Goal: Information Seeking & Learning: Learn about a topic

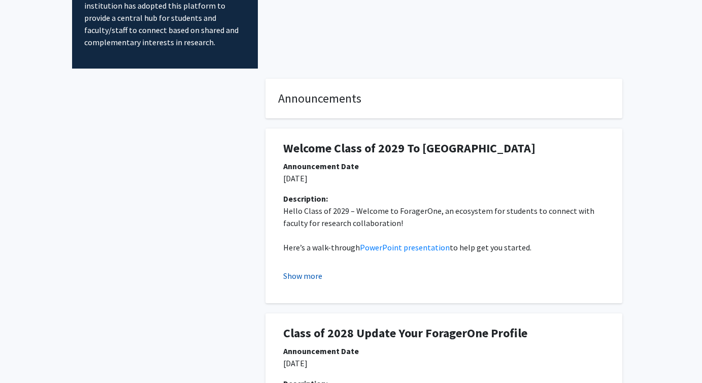
scroll to position [117, 0]
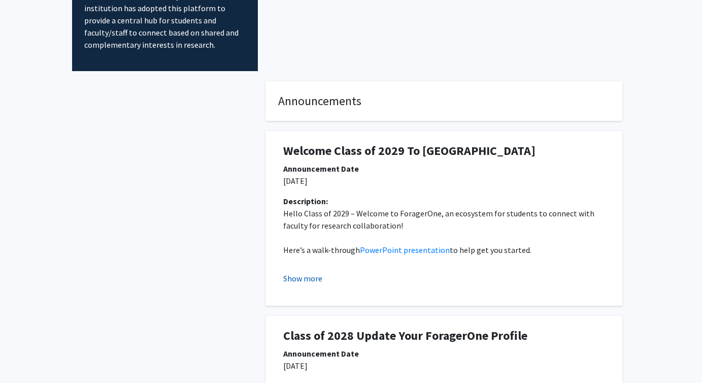
click at [301, 272] on button "Show more" at bounding box center [302, 278] width 39 height 12
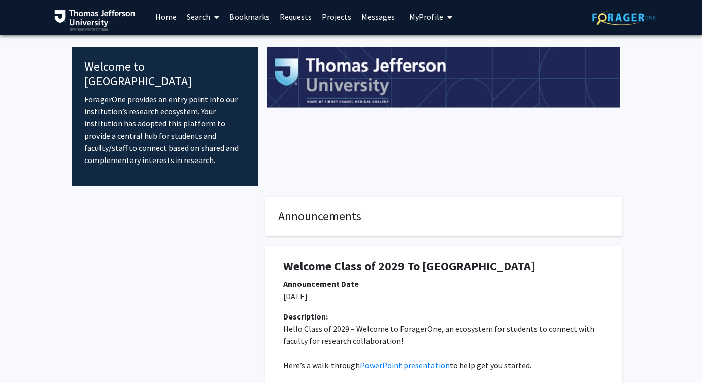
scroll to position [0, 0]
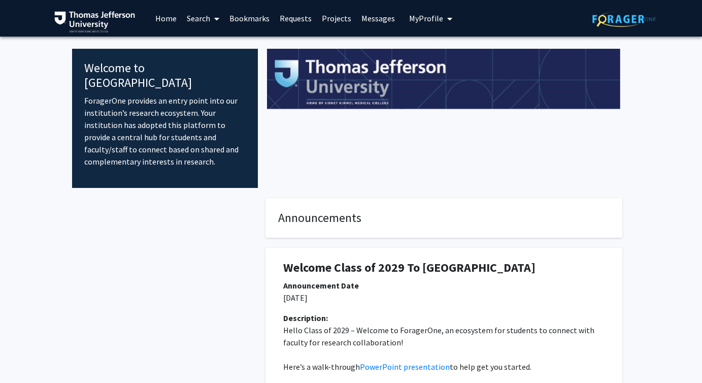
click at [338, 15] on link "Projects" at bounding box center [337, 19] width 40 height 36
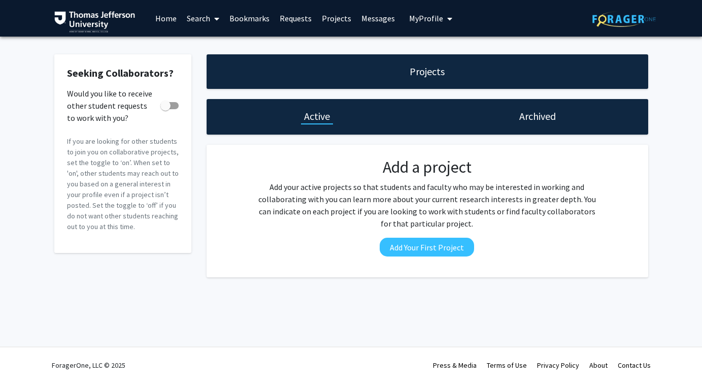
click at [164, 16] on link "Home" at bounding box center [165, 19] width 31 height 36
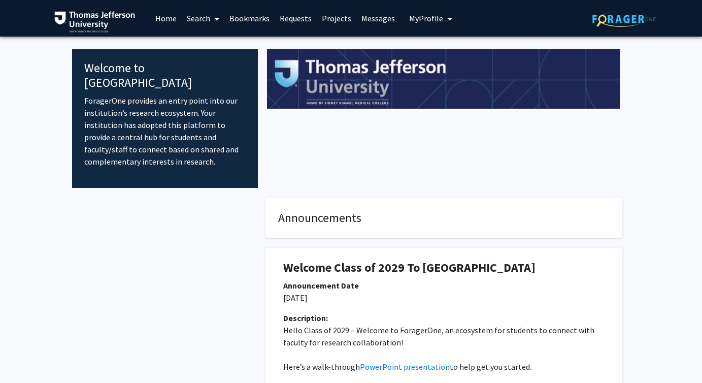
click at [206, 17] on link "Search" at bounding box center [203, 19] width 43 height 36
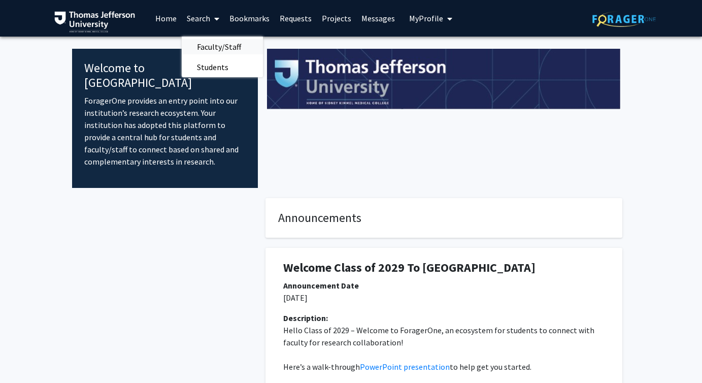
click at [219, 45] on span "Faculty/Staff" at bounding box center [219, 47] width 75 height 20
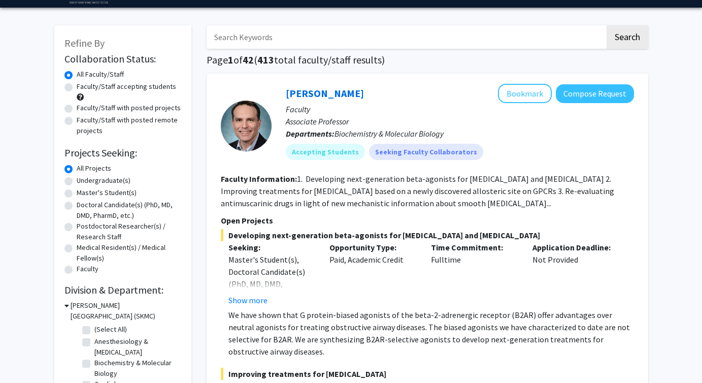
scroll to position [30, 0]
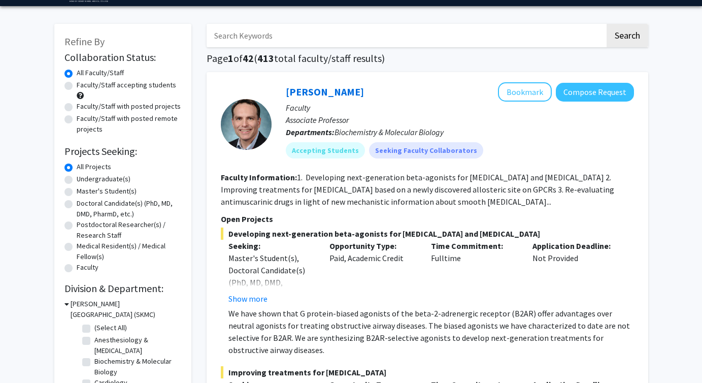
click at [77, 204] on label "Doctoral Candidate(s) (PhD, MD, DMD, PharmD, etc.)" at bounding box center [129, 208] width 105 height 21
click at [77, 204] on input "Doctoral Candidate(s) (PhD, MD, DMD, PharmD, etc.)" at bounding box center [80, 201] width 7 height 7
radio input "true"
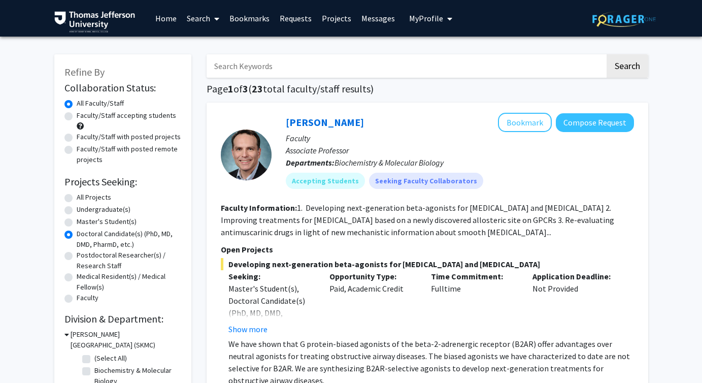
click at [257, 16] on link "Bookmarks" at bounding box center [249, 19] width 50 height 36
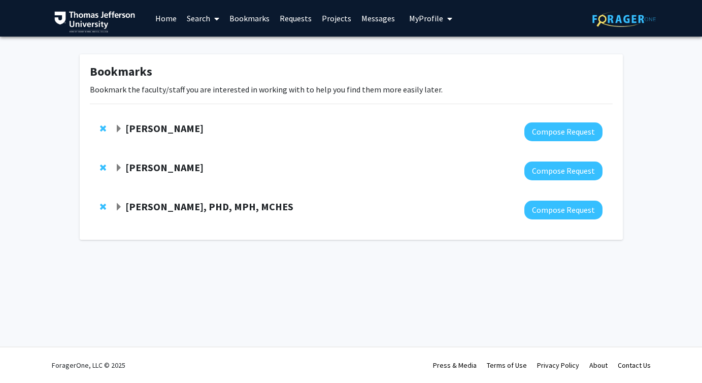
click at [120, 206] on span "Expand Rickie Brawer, PHD, MPH, MCHES Bookmark" at bounding box center [119, 207] width 8 height 8
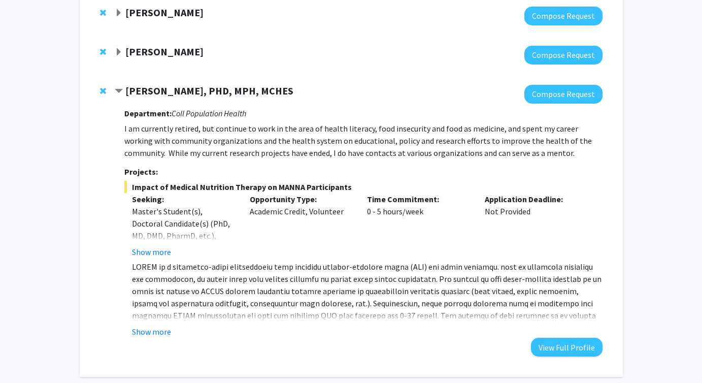
scroll to position [117, 0]
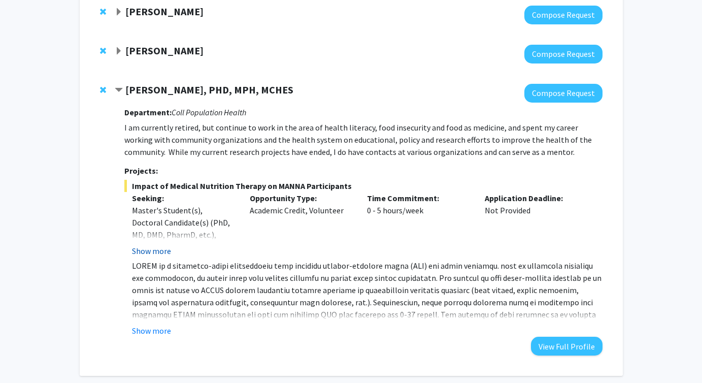
click at [159, 247] on button "Show more" at bounding box center [151, 251] width 39 height 12
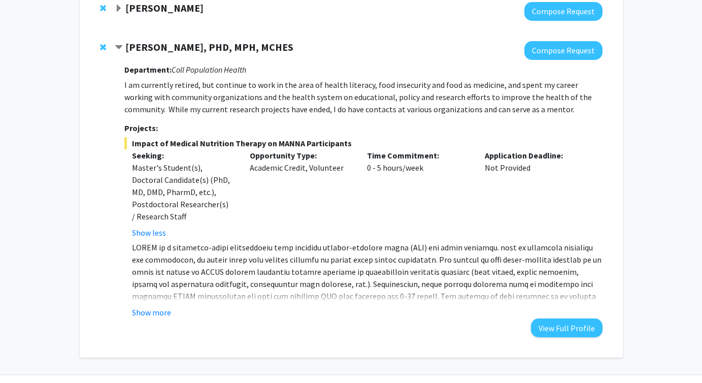
scroll to position [175, 0]
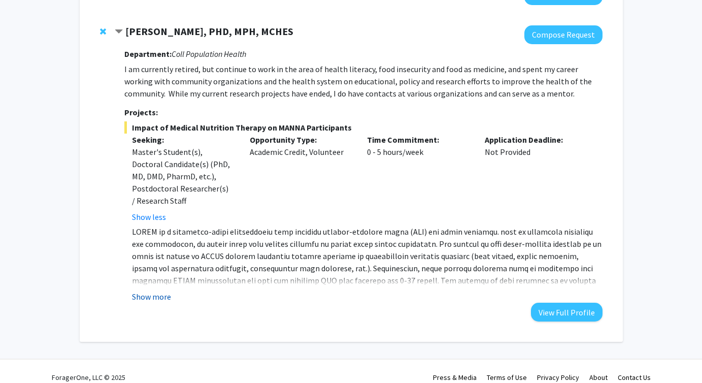
click at [154, 290] on button "Show more" at bounding box center [151, 296] width 39 height 12
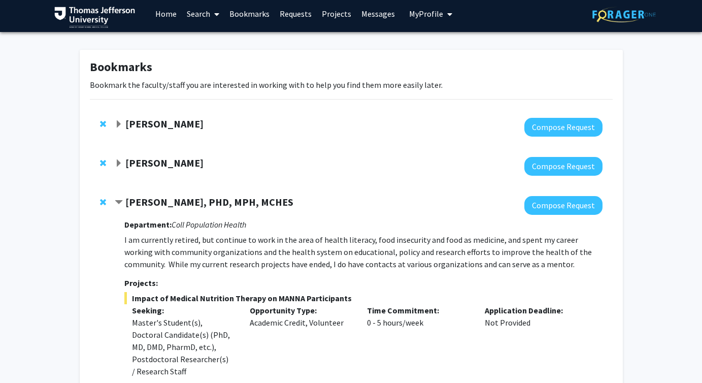
scroll to position [0, 0]
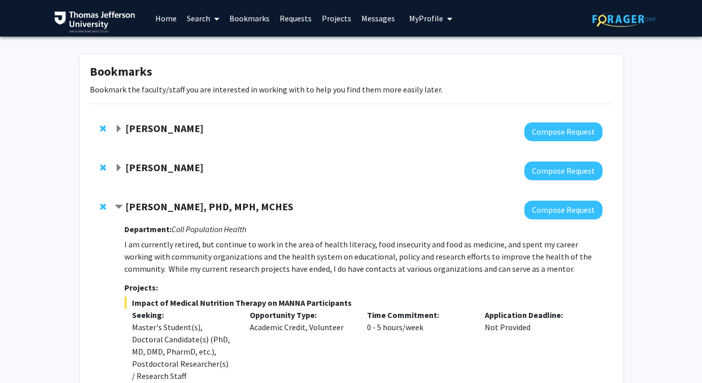
click at [122, 165] on span "Expand Danielle Tholey Bookmark" at bounding box center [119, 168] width 8 height 8
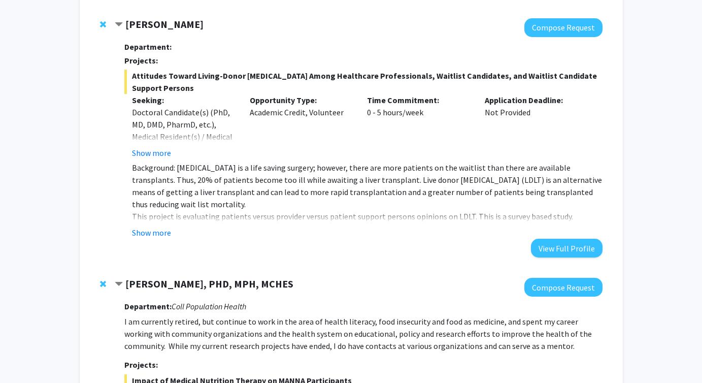
scroll to position [146, 0]
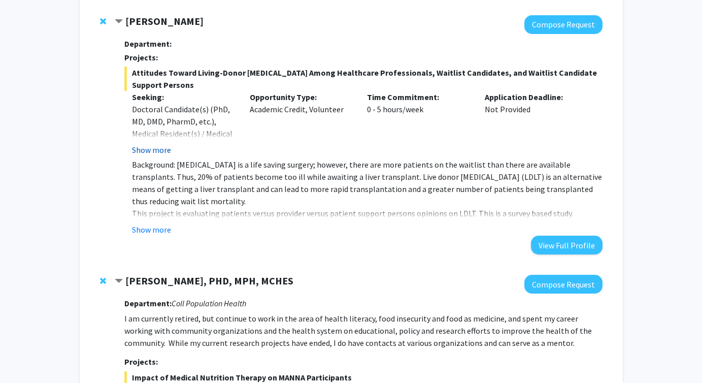
click at [155, 151] on button "Show more" at bounding box center [151, 150] width 39 height 12
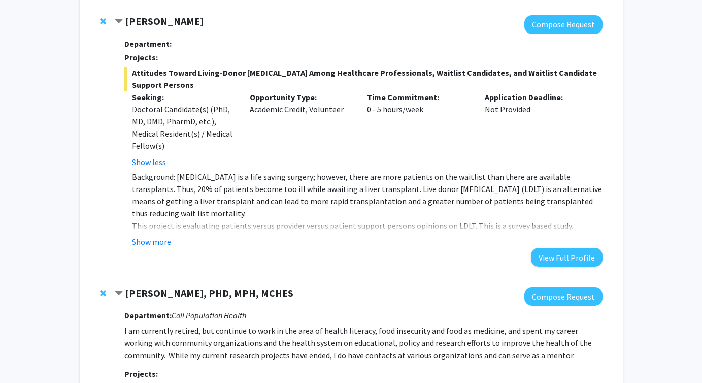
click at [158, 237] on button "Show more" at bounding box center [151, 241] width 39 height 12
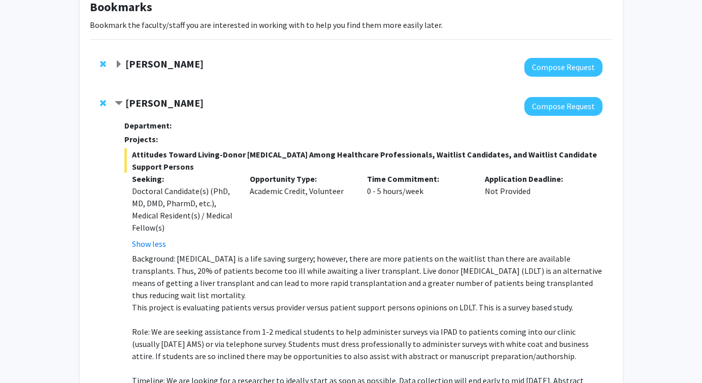
scroll to position [57, 0]
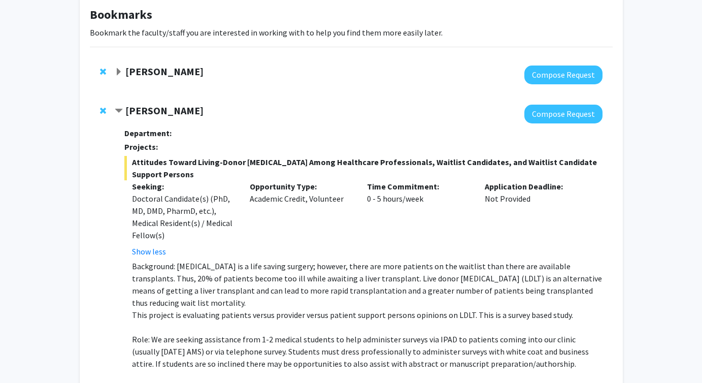
click at [117, 68] on span "Expand Gregory Jaffe Bookmark" at bounding box center [119, 72] width 8 height 8
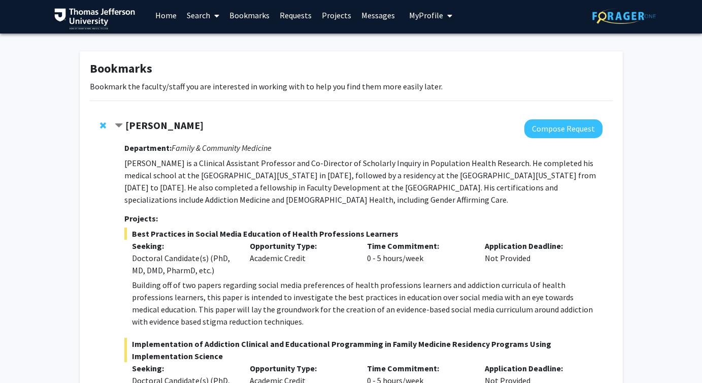
scroll to position [0, 0]
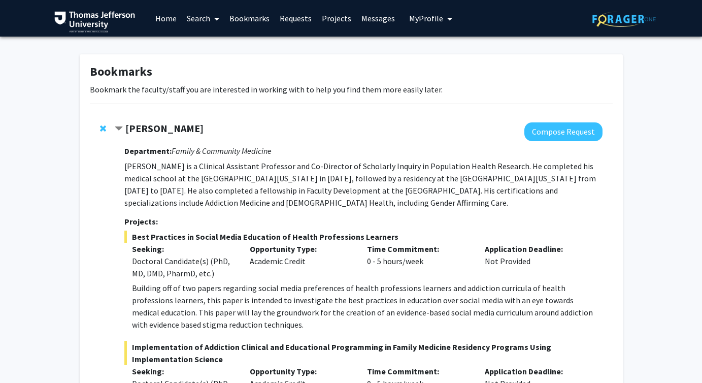
click at [166, 17] on link "Home" at bounding box center [165, 19] width 31 height 36
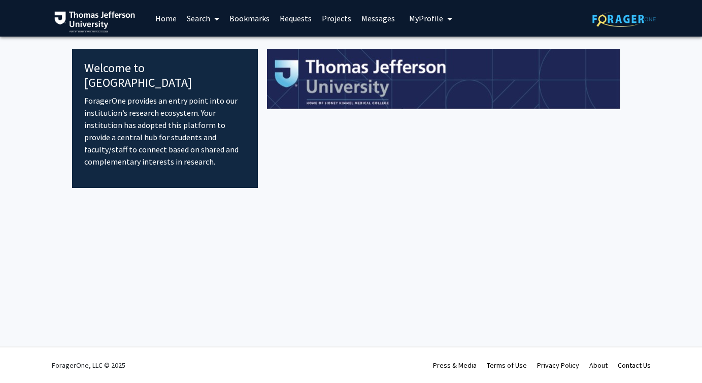
click at [201, 13] on link "Search" at bounding box center [203, 19] width 43 height 36
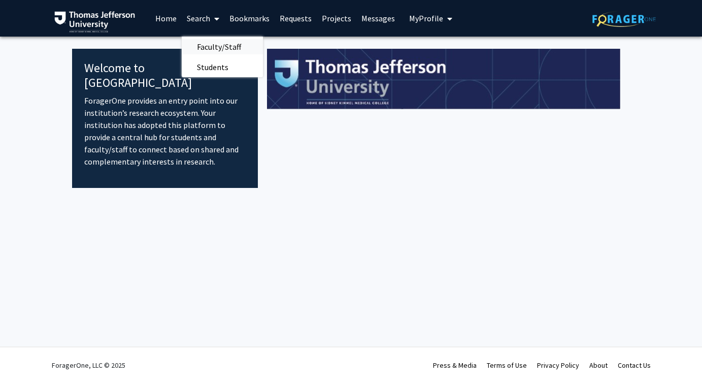
click at [227, 49] on span "Faculty/Staff" at bounding box center [219, 47] width 75 height 20
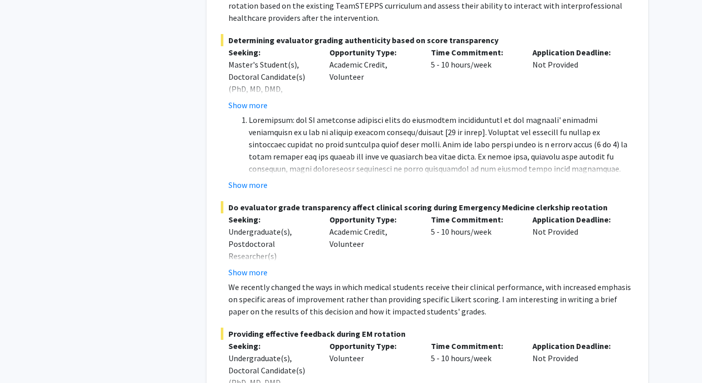
scroll to position [7382, 0]
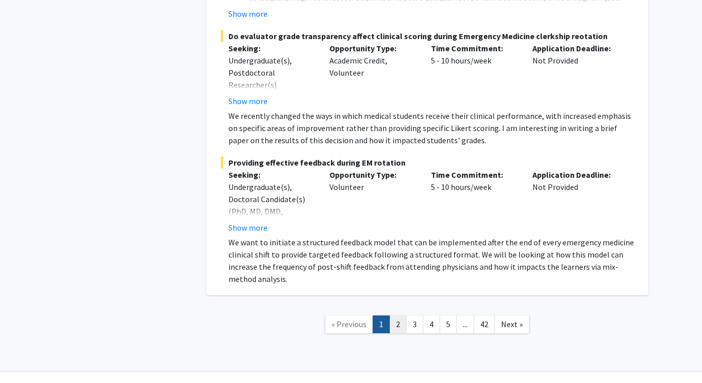
click at [398, 315] on link "2" at bounding box center [397, 324] width 17 height 18
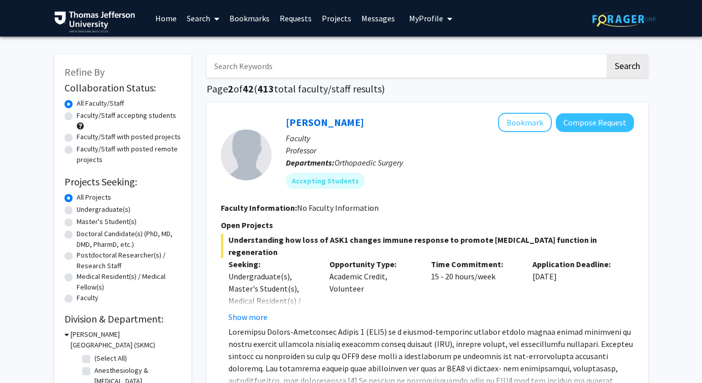
click at [77, 235] on label "Doctoral Candidate(s) (PhD, MD, DMD, PharmD, etc.)" at bounding box center [129, 238] width 105 height 21
click at [77, 235] on input "Doctoral Candidate(s) (PhD, MD, DMD, PharmD, etc.)" at bounding box center [80, 231] width 7 height 7
radio input "true"
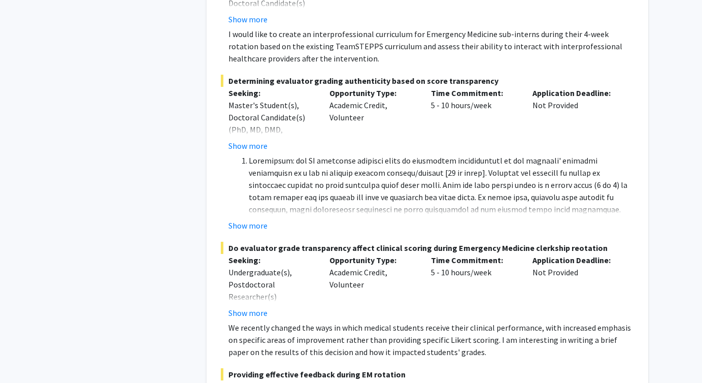
scroll to position [7617, 0]
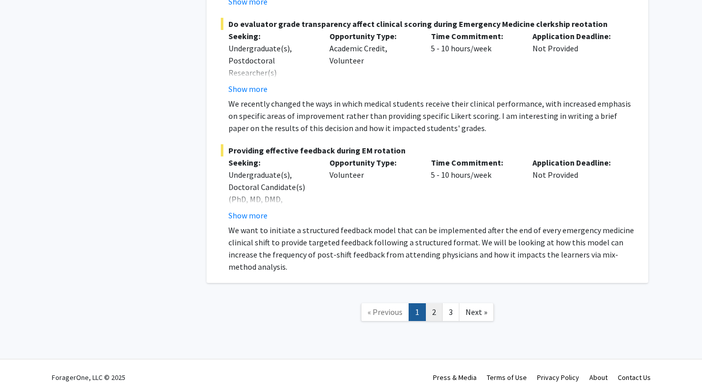
click at [436, 303] on link "2" at bounding box center [433, 312] width 17 height 18
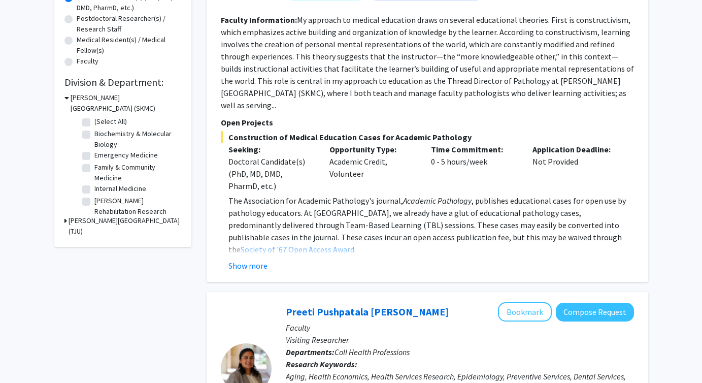
scroll to position [241, 0]
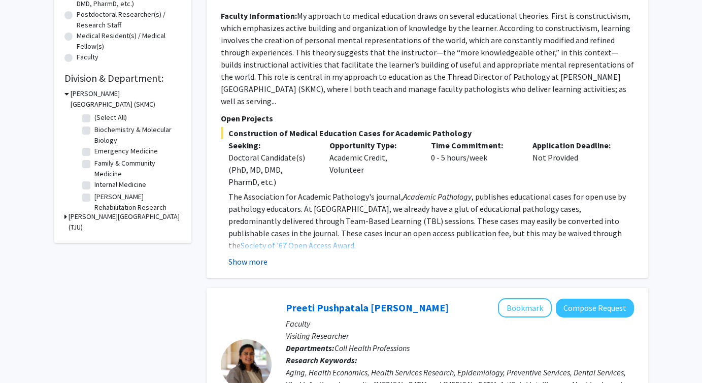
click at [255, 255] on button "Show more" at bounding box center [247, 261] width 39 height 12
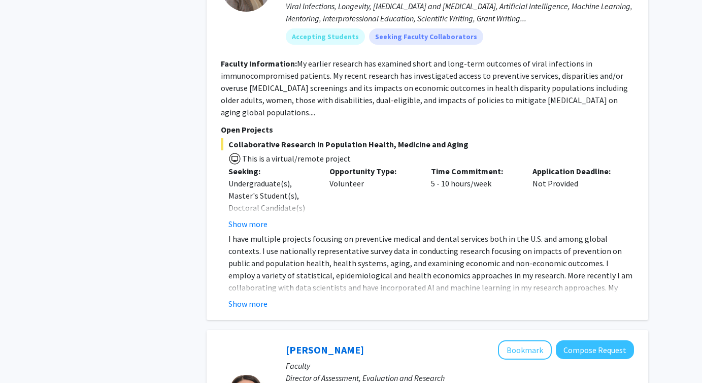
scroll to position [1036, 0]
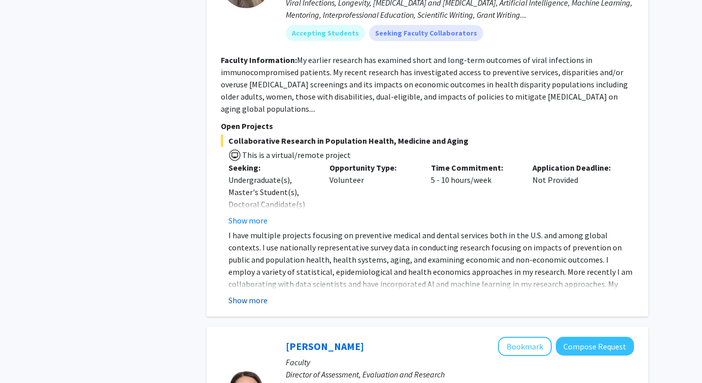
click at [251, 294] on button "Show more" at bounding box center [247, 300] width 39 height 12
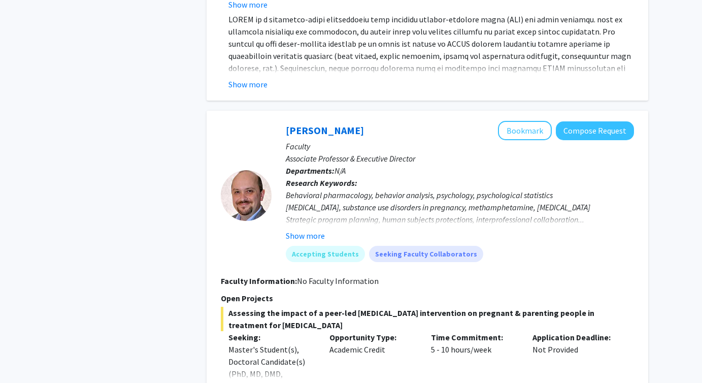
scroll to position [2103, 0]
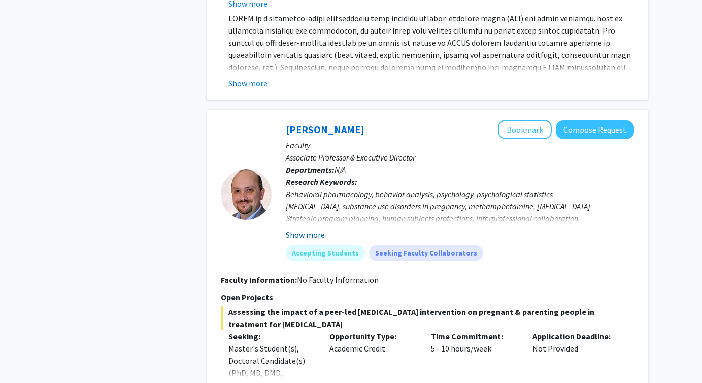
click at [302, 228] on button "Show more" at bounding box center [305, 234] width 39 height 12
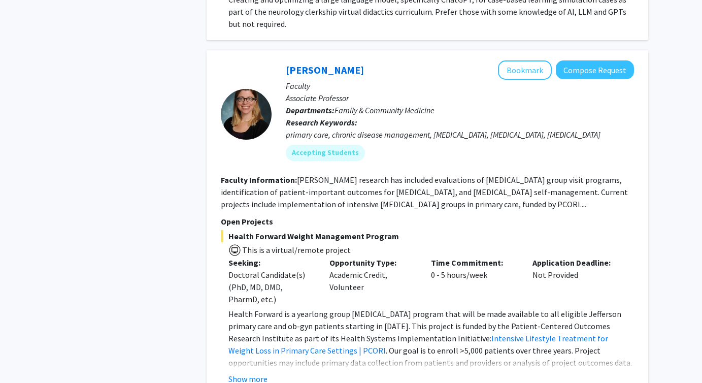
scroll to position [4404, 0]
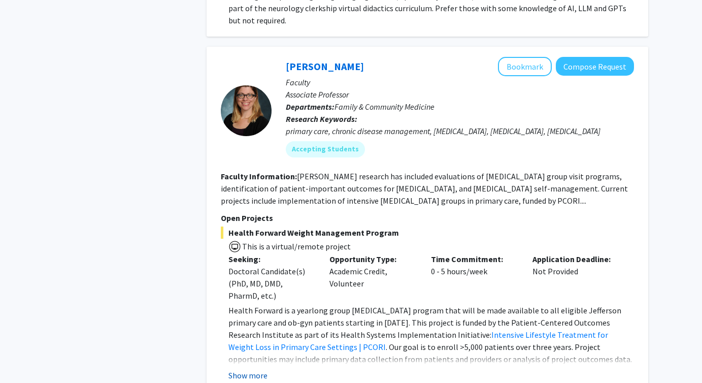
click at [249, 369] on button "Show more" at bounding box center [247, 375] width 39 height 12
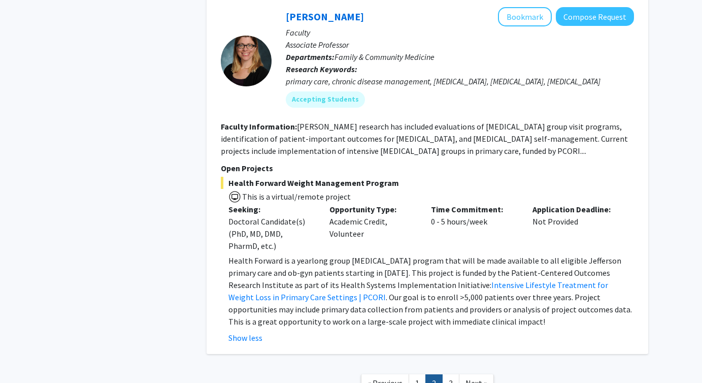
scroll to position [4464, 0]
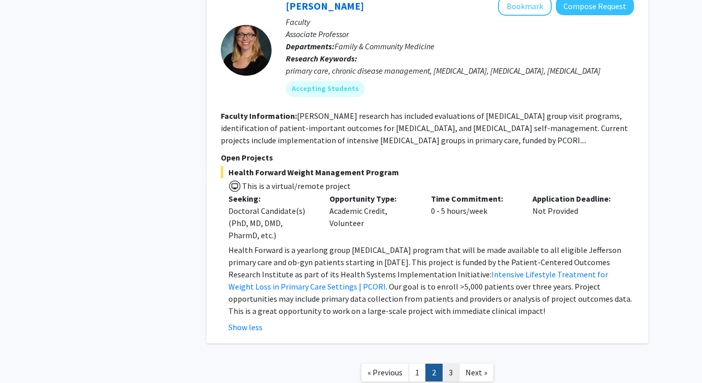
click at [450, 363] on link "3" at bounding box center [450, 372] width 17 height 18
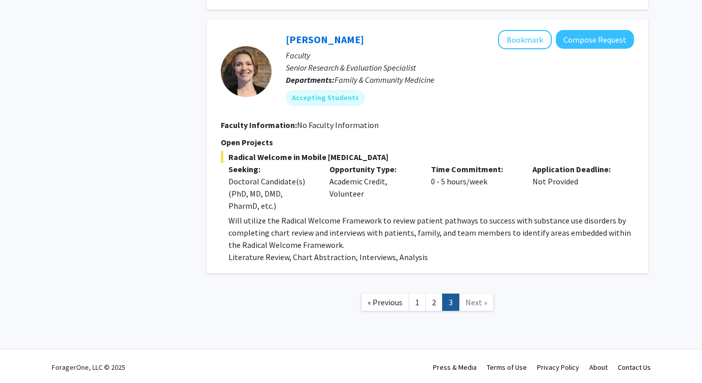
scroll to position [781, 0]
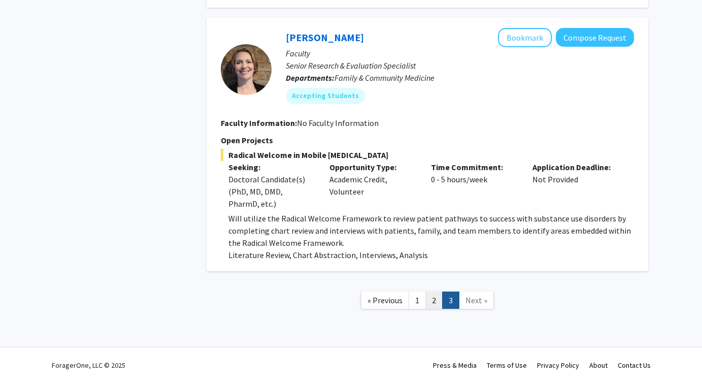
click at [437, 302] on link "2" at bounding box center [433, 300] width 17 height 18
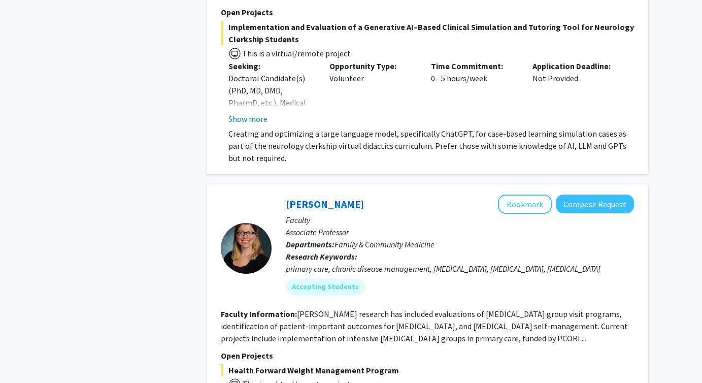
scroll to position [3764, 0]
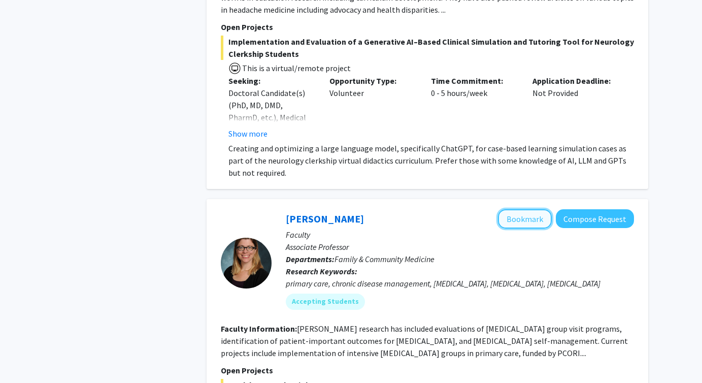
click at [517, 209] on button "Bookmark" at bounding box center [525, 218] width 54 height 19
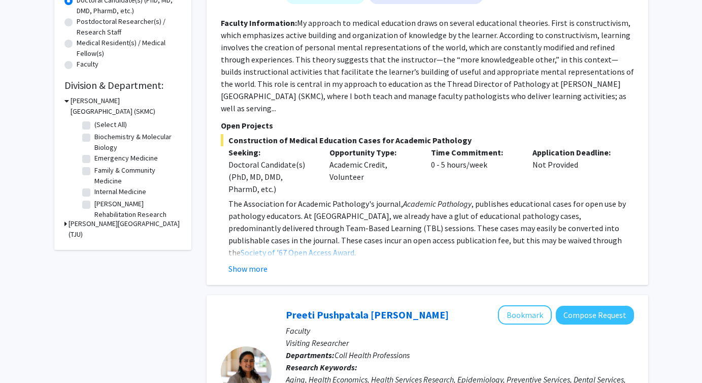
scroll to position [235, 0]
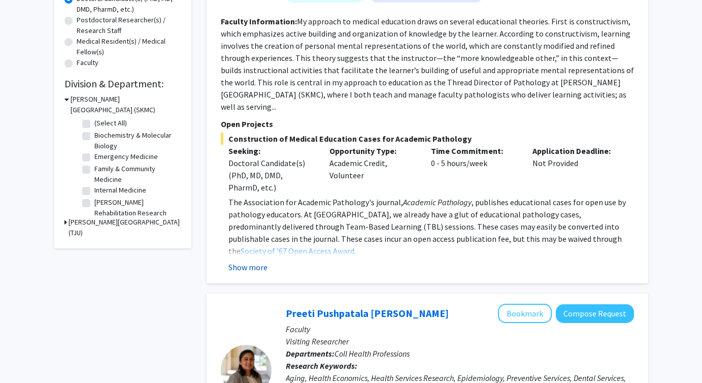
click at [250, 261] on button "Show more" at bounding box center [247, 267] width 39 height 12
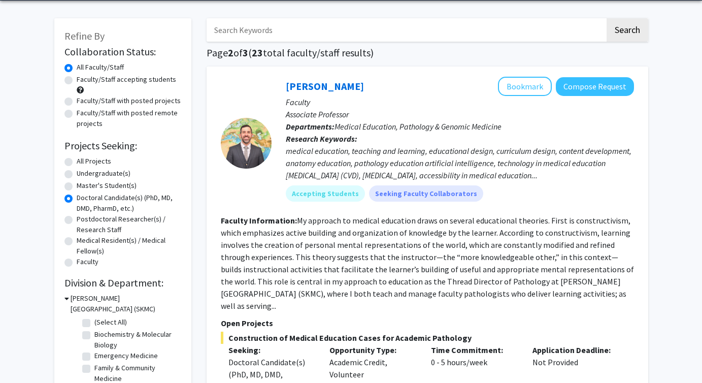
scroll to position [0, 0]
